Goal: Task Accomplishment & Management: Manage account settings

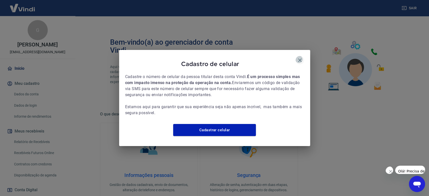
click at [301, 56] on button "button" at bounding box center [300, 60] width 9 height 9
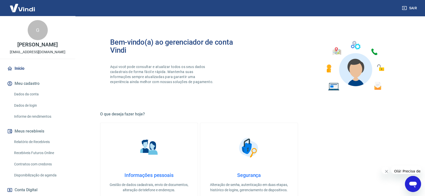
click at [385, 172] on button "Fechar mensagem da empresa" at bounding box center [386, 172] width 10 height 10
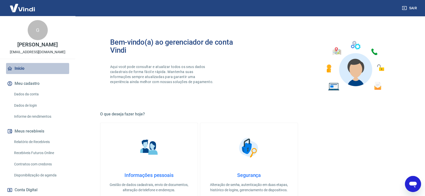
click at [42, 67] on link "Início" at bounding box center [37, 68] width 63 height 11
click at [25, 67] on link "Início" at bounding box center [37, 68] width 63 height 11
click at [31, 69] on link "Início" at bounding box center [37, 68] width 63 height 11
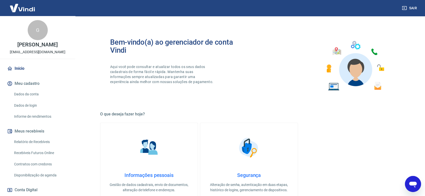
click at [31, 26] on div "G" at bounding box center [38, 30] width 20 height 20
click at [28, 7] on img at bounding box center [22, 7] width 33 height 15
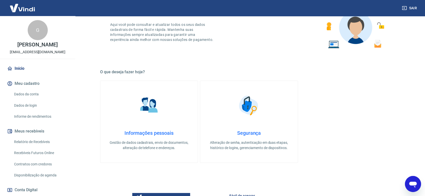
scroll to position [112, 0]
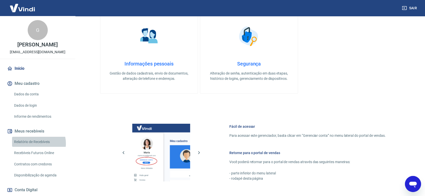
click at [36, 144] on link "Relatório de Recebíveis" at bounding box center [40, 142] width 57 height 10
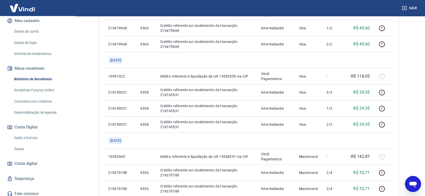
scroll to position [66, 0]
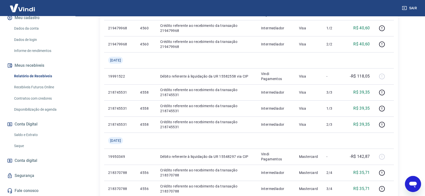
click at [49, 134] on link "Saldo e Extrato" at bounding box center [40, 135] width 57 height 10
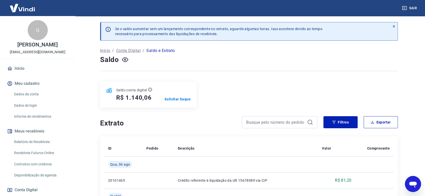
click at [31, 70] on link "Início" at bounding box center [37, 68] width 63 height 11
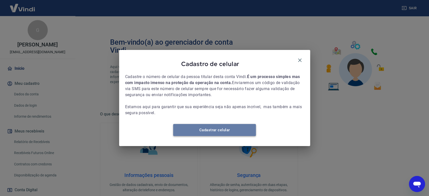
click at [205, 135] on link "Cadastrar celular" at bounding box center [214, 130] width 83 height 12
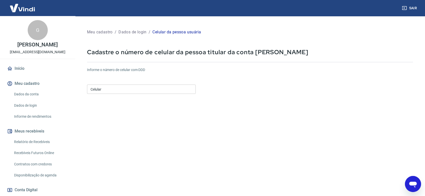
click at [137, 89] on input "Celular" at bounding box center [141, 89] width 109 height 9
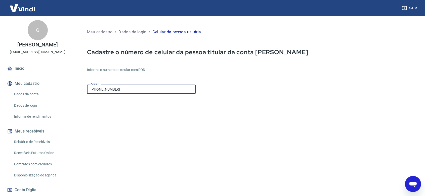
type input "(19) 98158-7224"
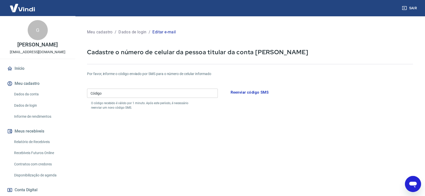
click at [171, 94] on input "Código" at bounding box center [152, 93] width 131 height 9
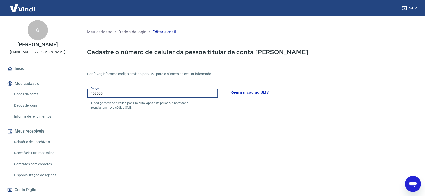
type input "458505"
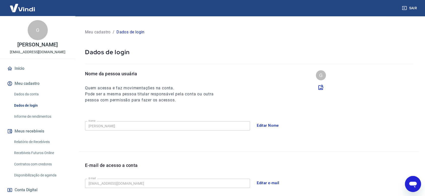
click at [15, 66] on link "Início" at bounding box center [37, 68] width 63 height 11
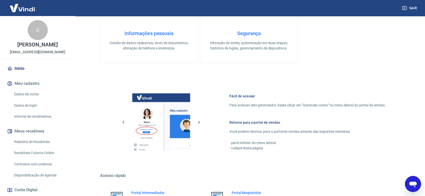
scroll to position [195, 0]
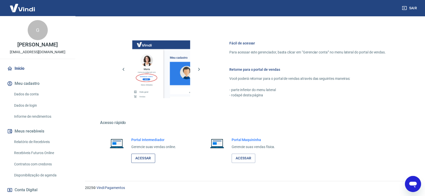
click at [139, 156] on link "Acessar" at bounding box center [143, 158] width 24 height 9
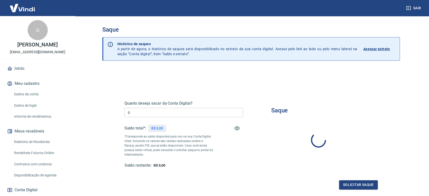
type input "R$ 0,00"
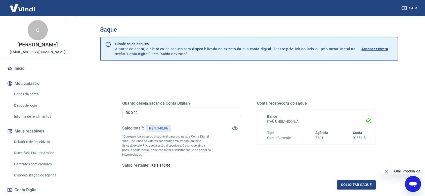
click at [38, 73] on link "Início" at bounding box center [37, 68] width 63 height 11
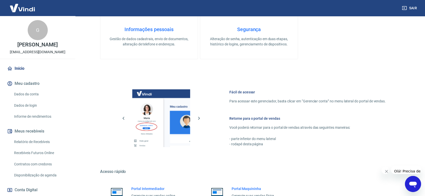
scroll to position [195, 0]
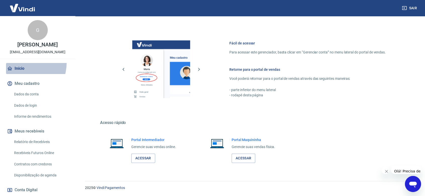
click at [21, 63] on link "Início" at bounding box center [37, 68] width 63 height 11
click at [149, 158] on link "Acessar" at bounding box center [143, 158] width 24 height 9
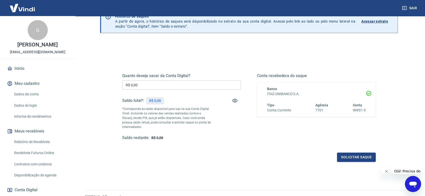
scroll to position [50, 0]
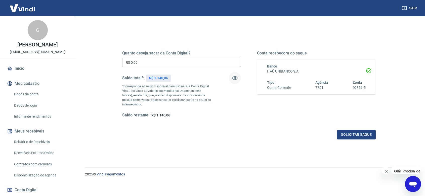
click at [233, 77] on icon "button" at bounding box center [235, 78] width 6 height 6
click at [417, 184] on div "Abrir janela de mensagens" at bounding box center [412, 184] width 15 height 15
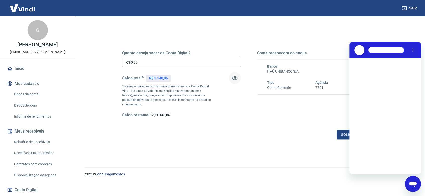
scroll to position [0, 0]
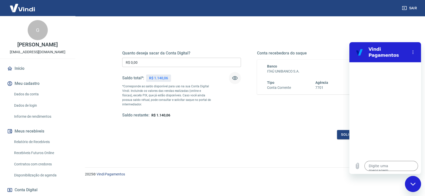
click at [27, 66] on link "Início" at bounding box center [37, 68] width 63 height 11
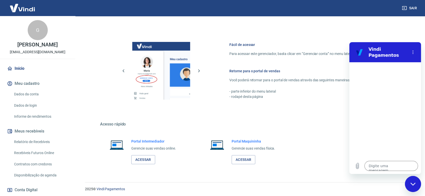
scroll to position [195, 0]
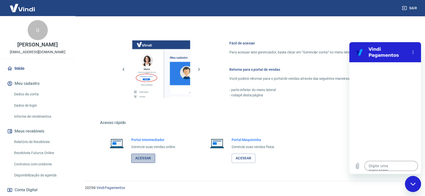
click at [147, 162] on link "Acessar" at bounding box center [143, 158] width 24 height 9
type textarea "x"
